Goal: Task Accomplishment & Management: Manage account settings

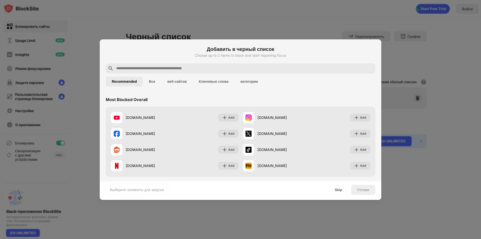
click at [163, 68] on input "text" at bounding box center [245, 68] width 258 height 6
paste input "**********"
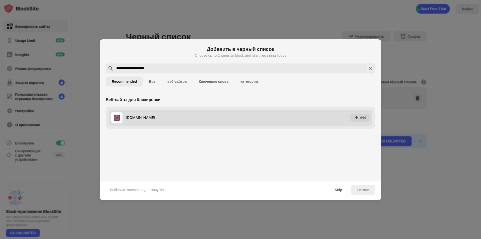
type input "**********"
click at [361, 117] on div "Add" at bounding box center [363, 117] width 6 height 5
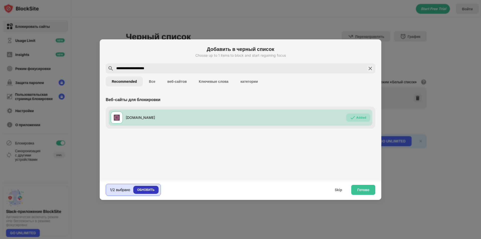
click at [150, 190] on div "ОБНОВИТЬ" at bounding box center [145, 189] width 17 height 5
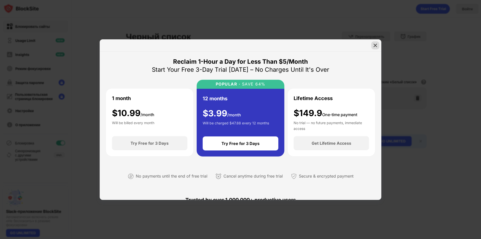
click at [379, 44] on div "Reclaim 1-Hour a Day for Less Than $5/Month Start Your Free 3-Day Trial Today –…" at bounding box center [241, 119] width 282 height 160
click at [377, 45] on img at bounding box center [375, 45] width 5 height 5
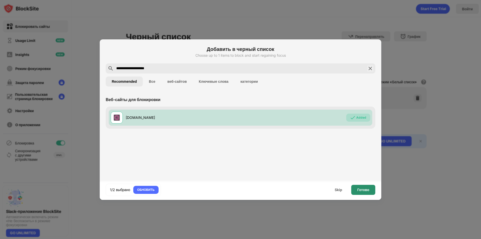
click at [360, 188] on div "Готово" at bounding box center [363, 190] width 12 height 4
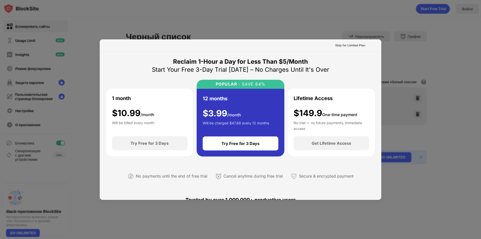
click at [418, 44] on div at bounding box center [240, 119] width 481 height 239
drag, startPoint x: 406, startPoint y: 75, endPoint x: 415, endPoint y: 73, distance: 9.8
click at [407, 75] on div at bounding box center [240, 119] width 481 height 239
click at [415, 70] on div at bounding box center [240, 119] width 481 height 239
click at [347, 45] on div "Skip for Limited Plan" at bounding box center [350, 45] width 30 height 5
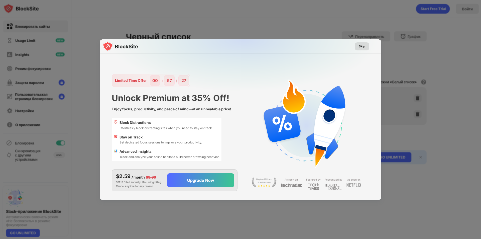
click at [365, 48] on div "Skip" at bounding box center [362, 46] width 15 height 8
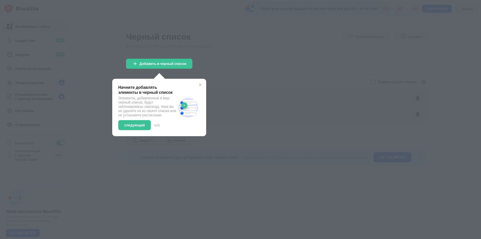
click at [200, 86] on img at bounding box center [200, 85] width 4 height 4
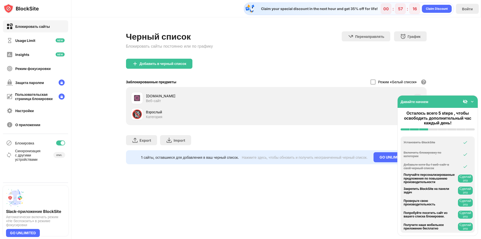
click at [470, 100] on img at bounding box center [472, 101] width 5 height 5
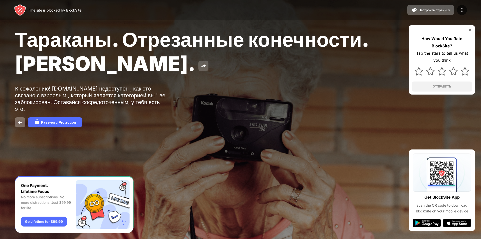
click at [208, 67] on button at bounding box center [203, 66] width 10 height 10
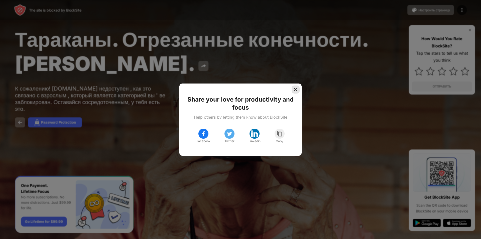
click at [295, 88] on img at bounding box center [295, 89] width 5 height 5
